Goal: Information Seeking & Learning: Learn about a topic

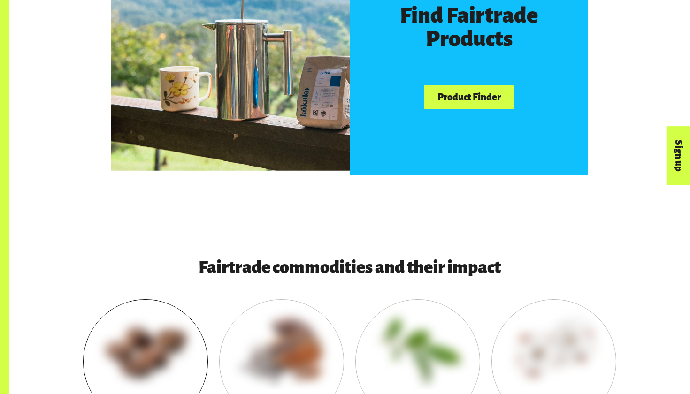
scroll to position [944, 0]
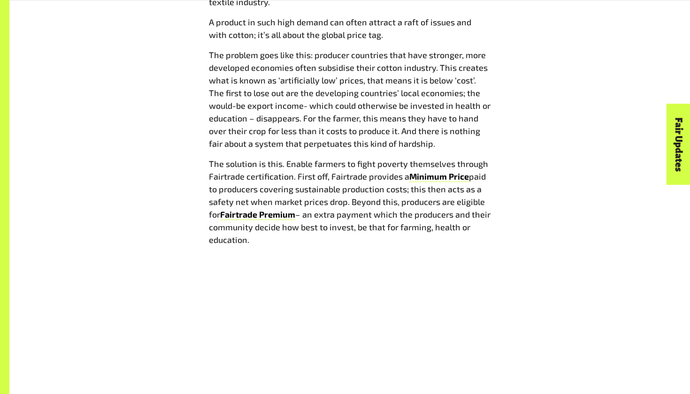
scroll to position [1207, 0]
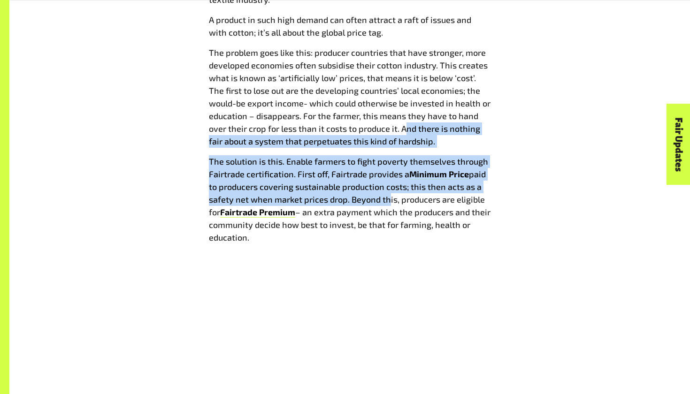
drag, startPoint x: 386, startPoint y: 202, endPoint x: 405, endPoint y: 129, distance: 75.8
click at [405, 129] on span "I t’s not surprising that cotton is the most important crop in the global texti…" at bounding box center [350, 112] width 282 height 263
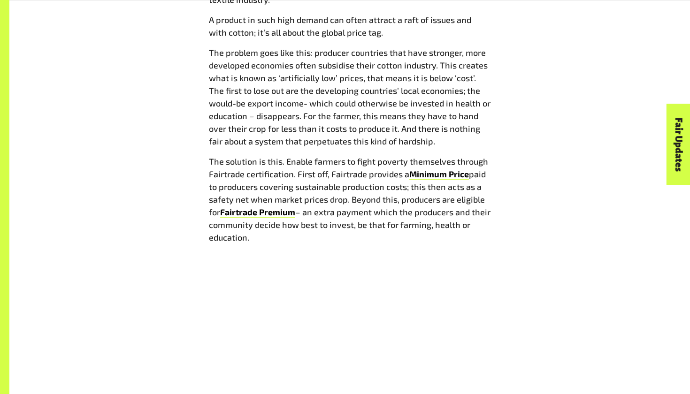
click at [383, 182] on span "paid to producers covering sustainable production costs; this then acts as a sa…" at bounding box center [347, 193] width 277 height 48
click at [341, 180] on p "The solution is this. Enable farmers to fight poverty themselves through Fairtr…" at bounding box center [350, 199] width 282 height 89
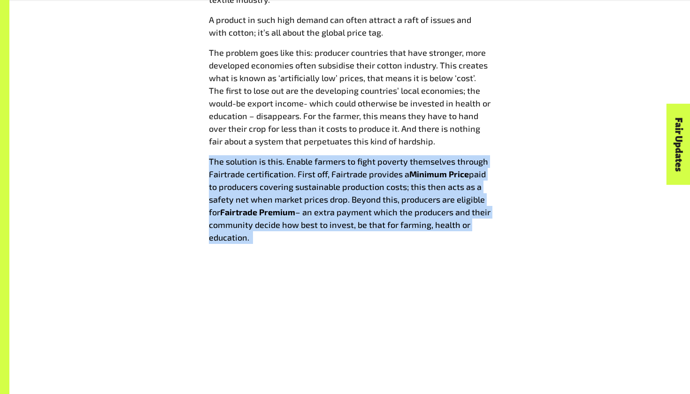
click at [341, 180] on p "The solution is this. Enable farmers to fight poverty themselves through Fairtr…" at bounding box center [350, 199] width 282 height 89
click at [344, 208] on span "– an extra payment which the producers and their community decide how best to i…" at bounding box center [350, 225] width 282 height 36
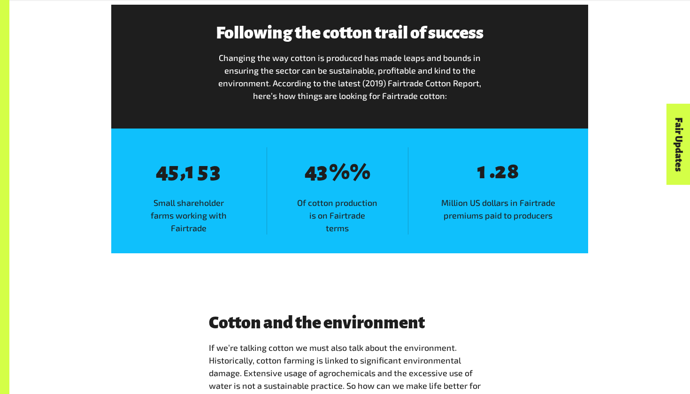
scroll to position [1515, 0]
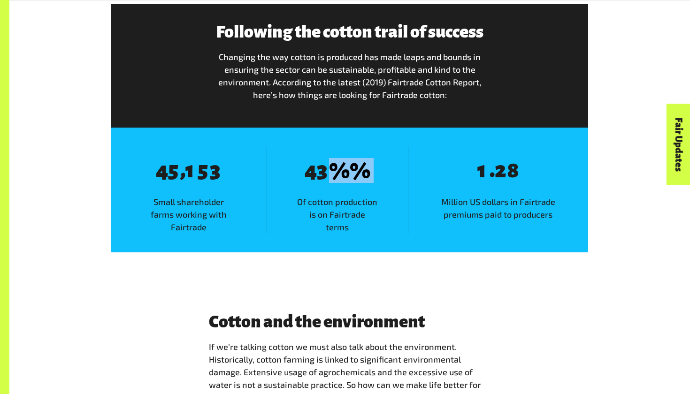
drag, startPoint x: 295, startPoint y: 188, endPoint x: 287, endPoint y: 139, distance: 49.1
click at [287, 139] on div "8 4 8 5 , 8 1 8 5 8 3 Small shareholder farms working with Fairtrade 8 4 8 3 % …" at bounding box center [349, 190] width 477 height 125
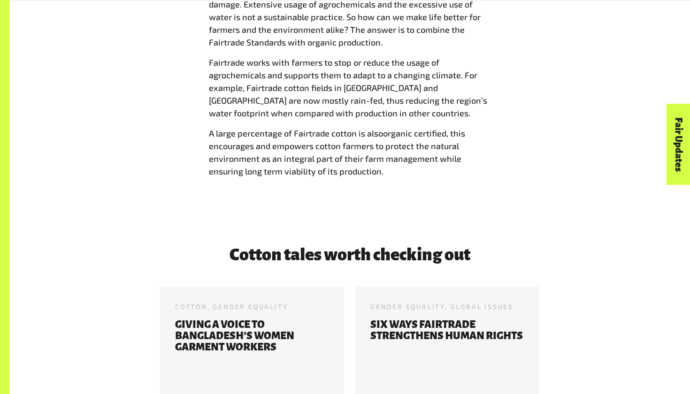
scroll to position [1884, 0]
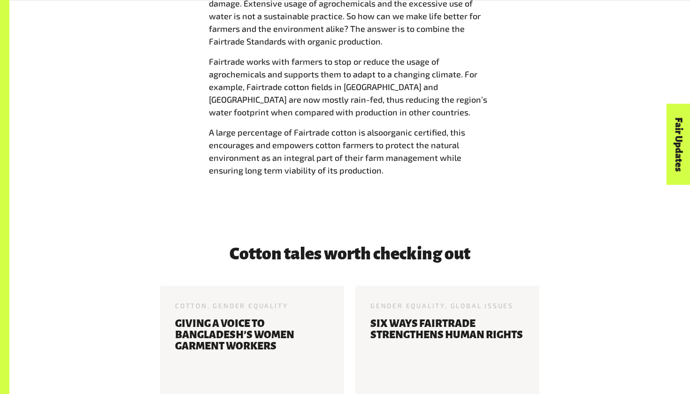
click at [331, 147] on span ", this encourages and empowers cotton farmers to protect the natural environmen…" at bounding box center [337, 151] width 256 height 48
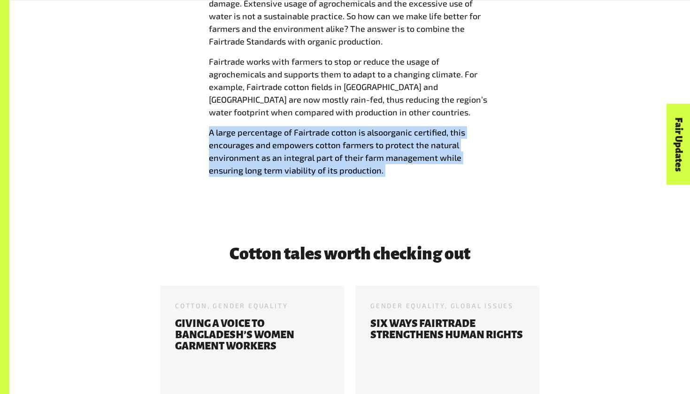
click at [331, 147] on span ", this encourages and empowers cotton farmers to protect the natural environmen…" at bounding box center [337, 151] width 256 height 48
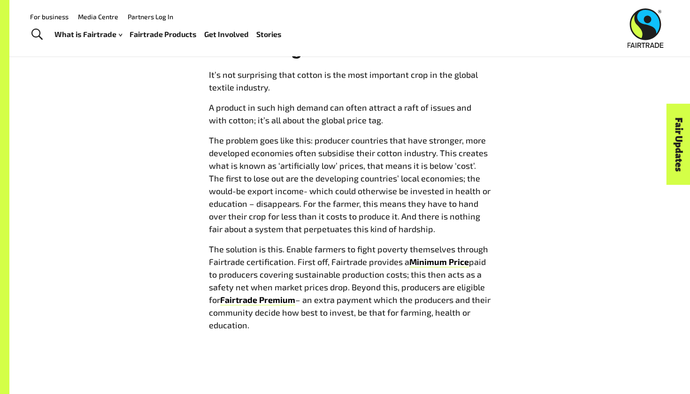
scroll to position [1121, 0]
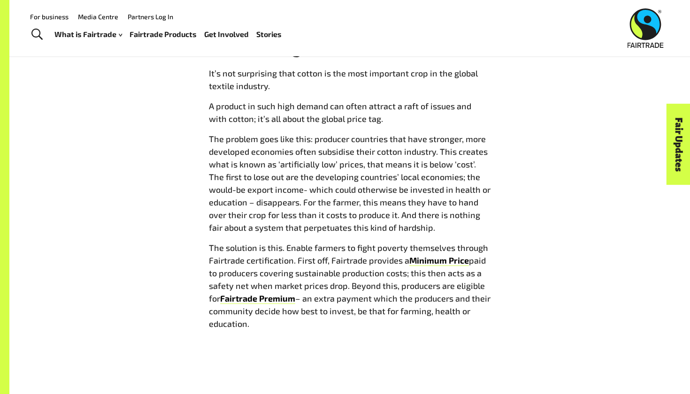
click at [378, 195] on p "The problem goes like this: producer countries that have stronger, more develop…" at bounding box center [350, 183] width 282 height 101
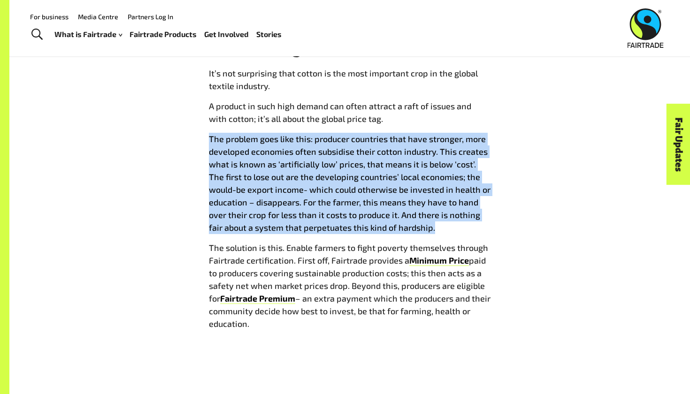
click at [378, 195] on p "The problem goes like this: producer countries that have stronger, more develop…" at bounding box center [350, 183] width 282 height 101
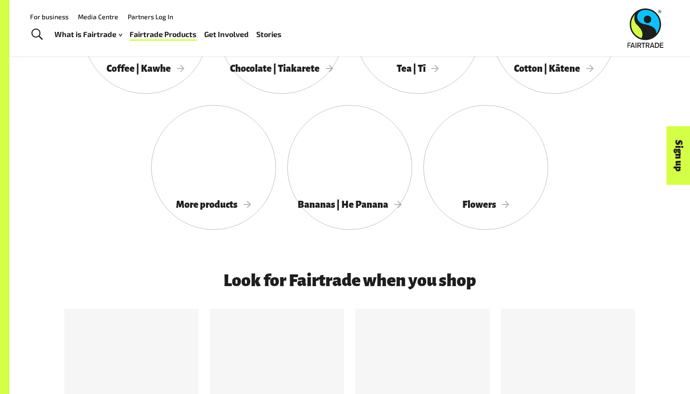
scroll to position [868, 0]
